Goal: Information Seeking & Learning: Check status

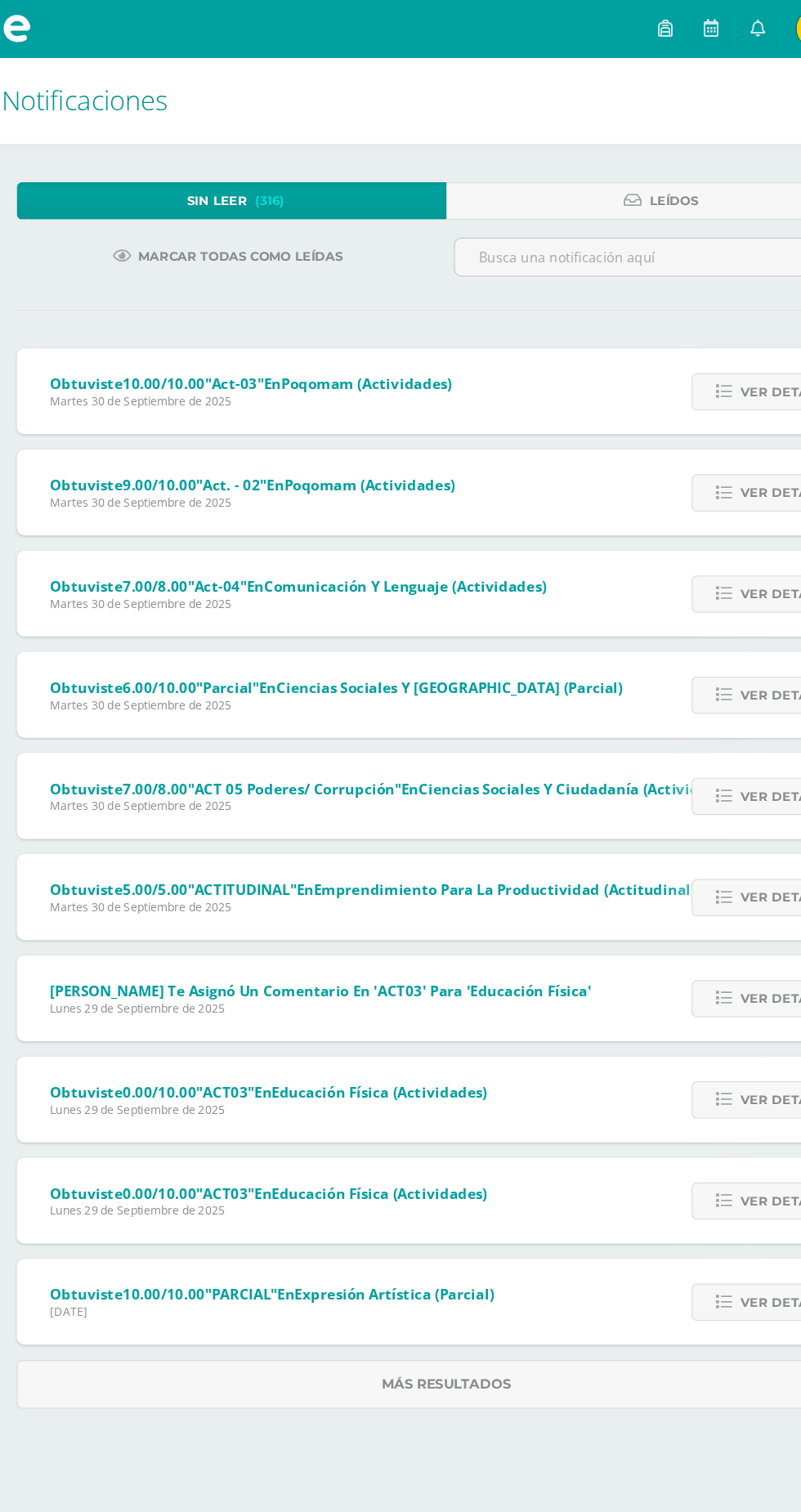
click at [104, 172] on link "Sin leer (316)" at bounding box center [217, 172] width 368 height 32
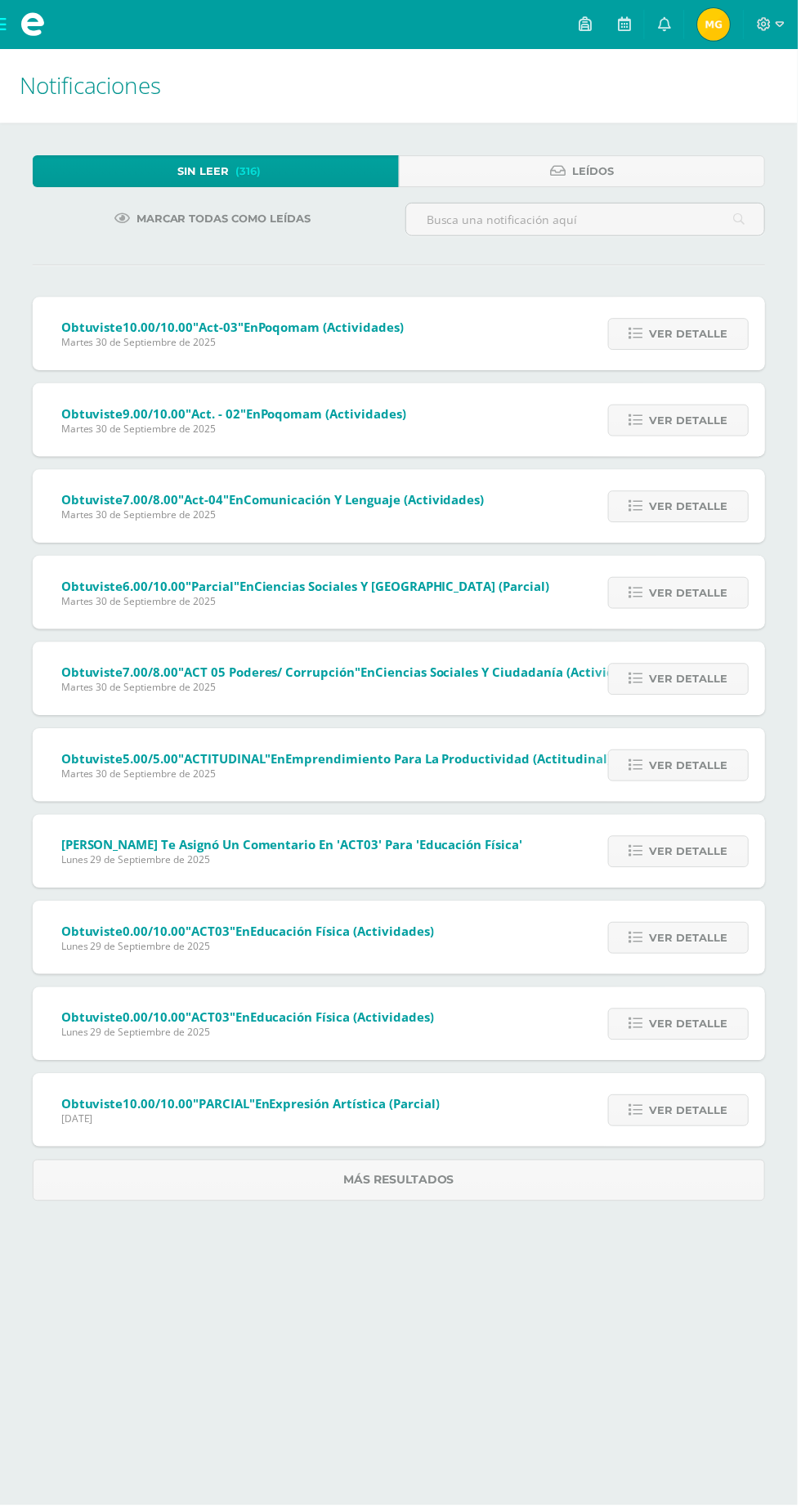
click at [703, 24] on span "Marlyn Rebeca Mi Perfil" at bounding box center [717, 25] width 39 height 33
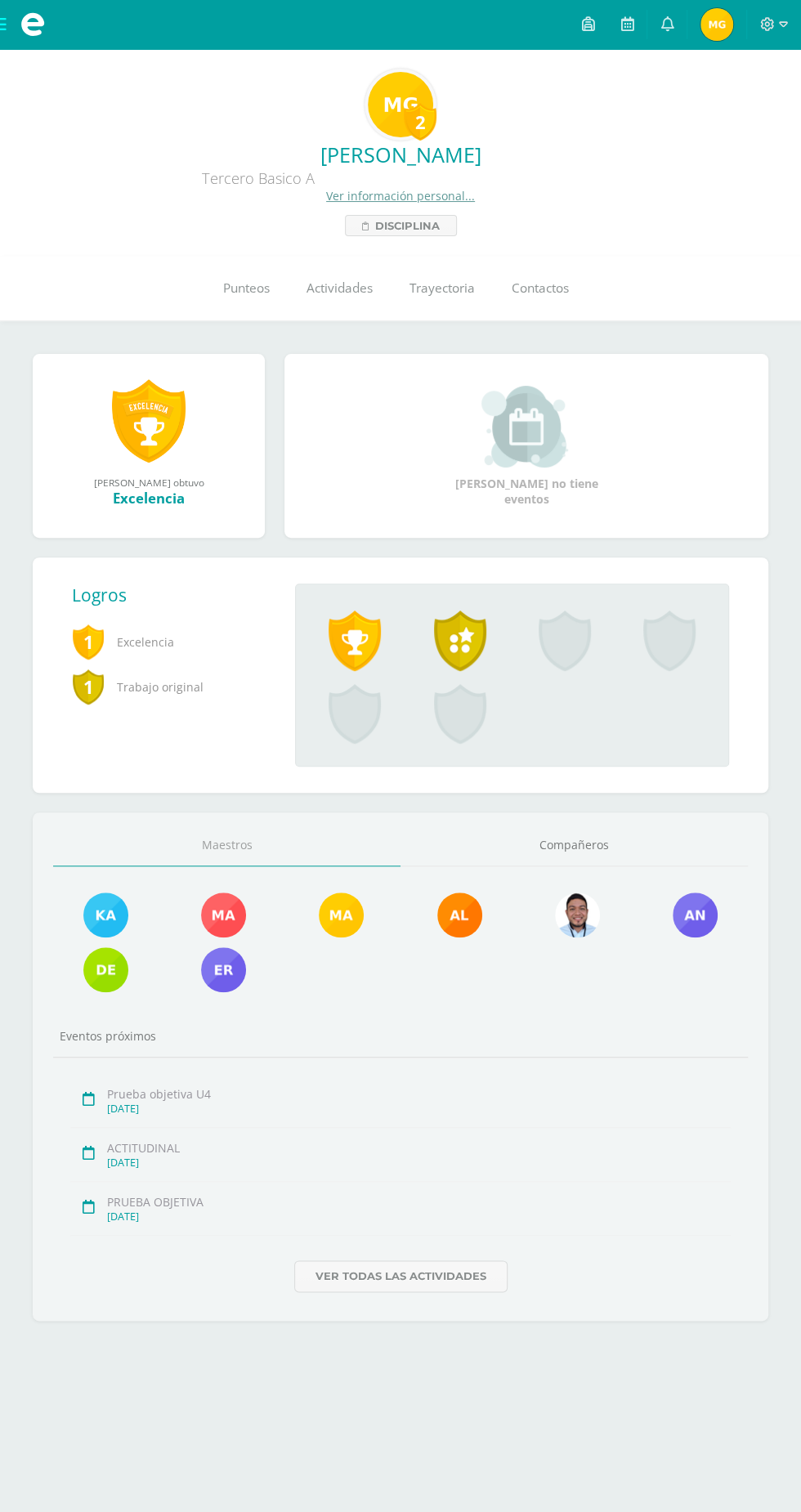
click at [242, 289] on span "Punteos" at bounding box center [246, 288] width 47 height 17
